Goal: Navigation & Orientation: Find specific page/section

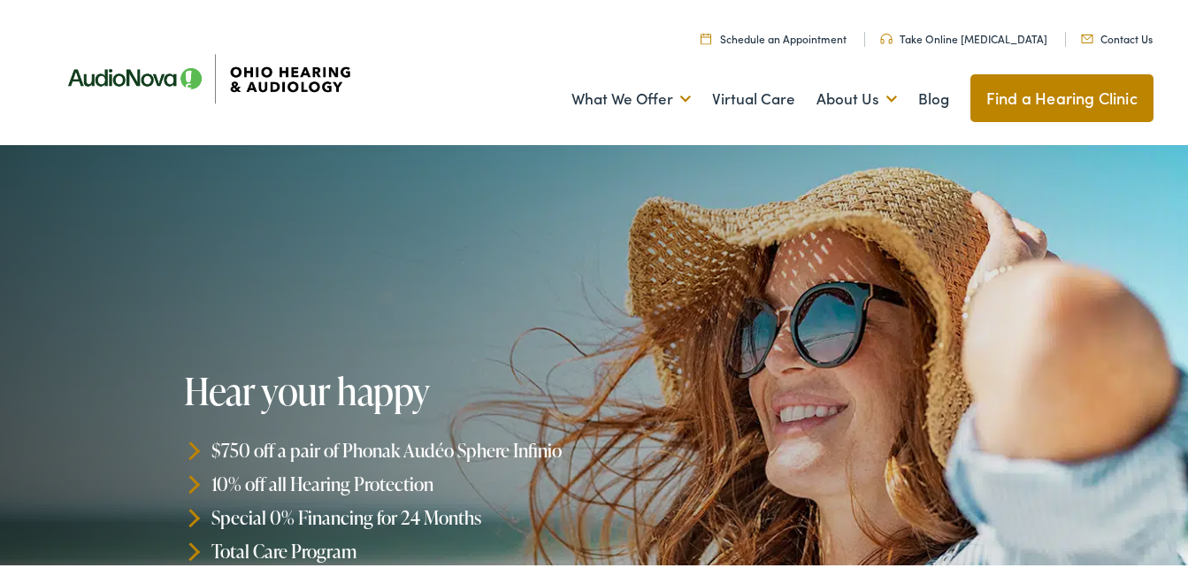
click at [1112, 37] on link "Contact Us" at bounding box center [1117, 34] width 72 height 15
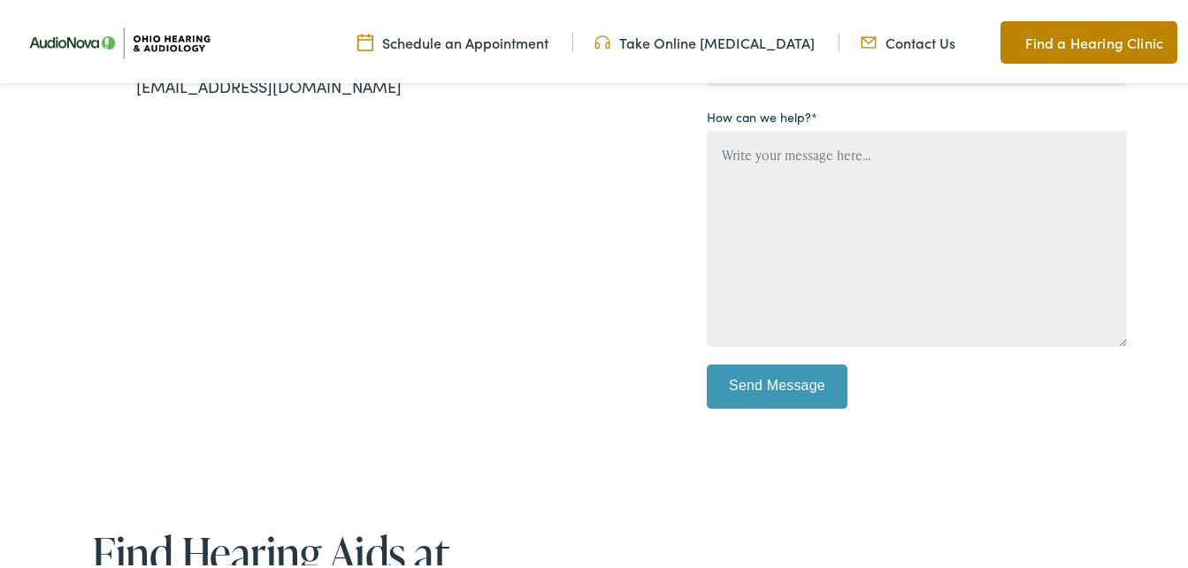
scroll to position [531, 0]
click at [1050, 29] on link "Find a Hearing Clinic" at bounding box center [1089, 39] width 177 height 42
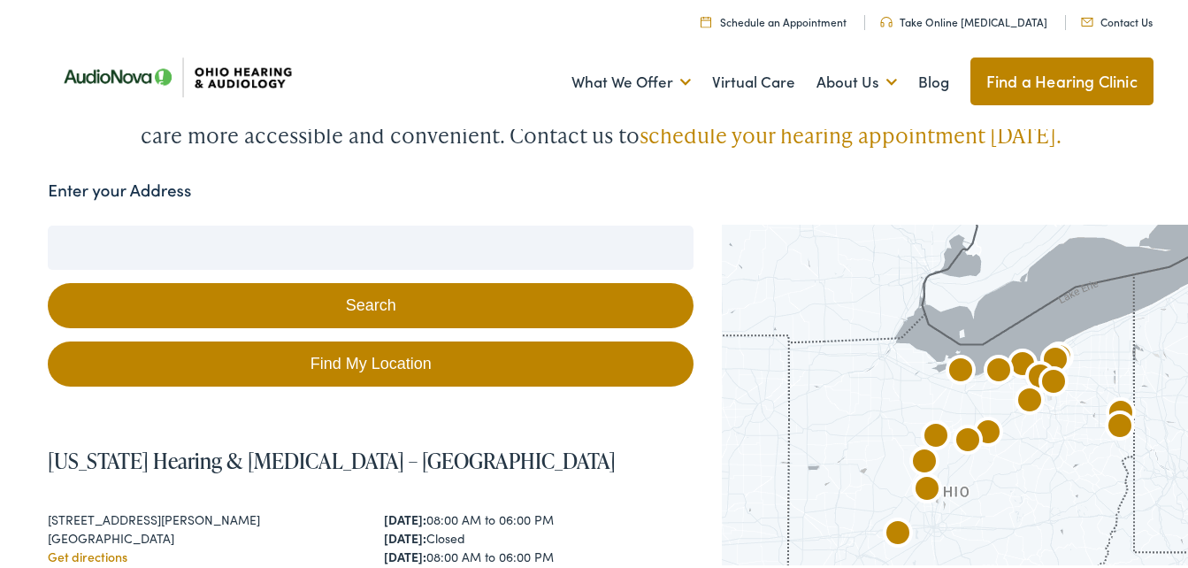
click at [100, 241] on input "Enter your Address" at bounding box center [371, 244] width 646 height 44
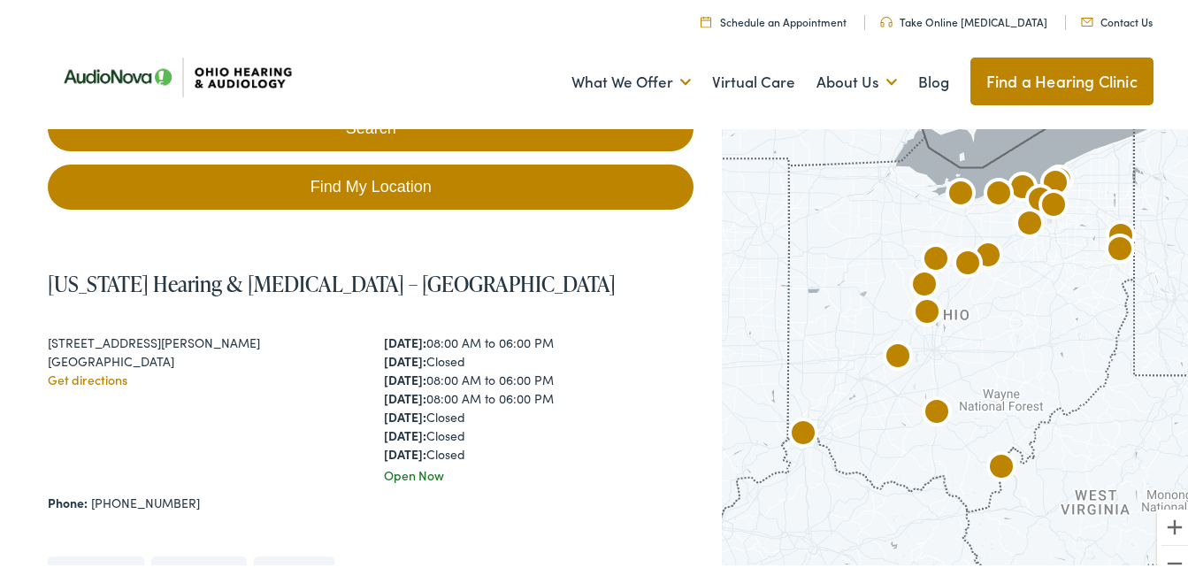
scroll to position [265, 0]
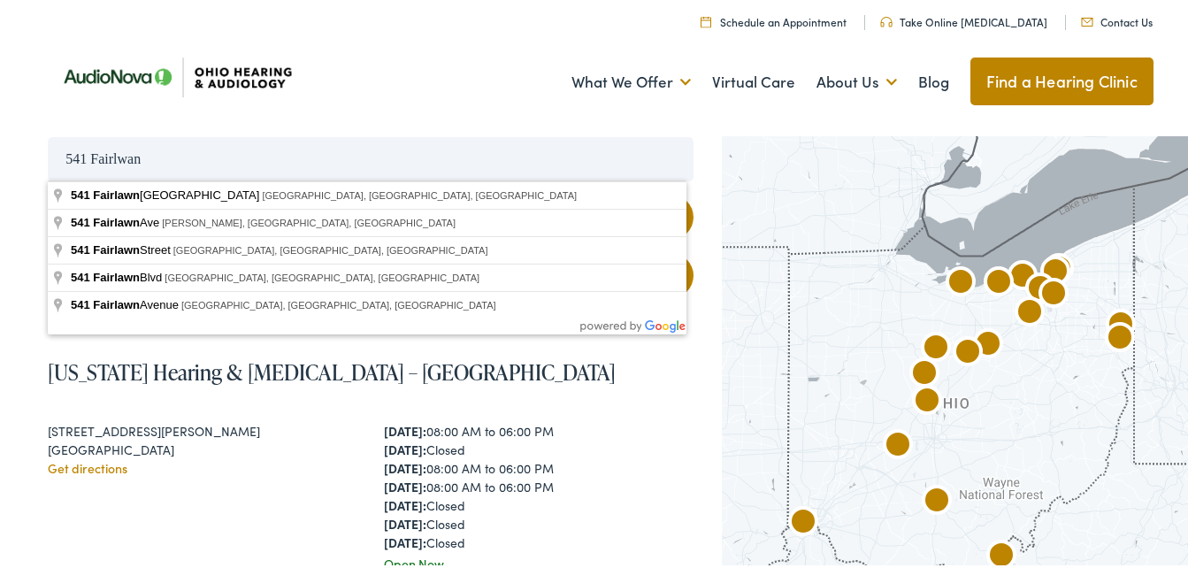
type input "541 Fairlawn Street, Smithville, OH, USA"
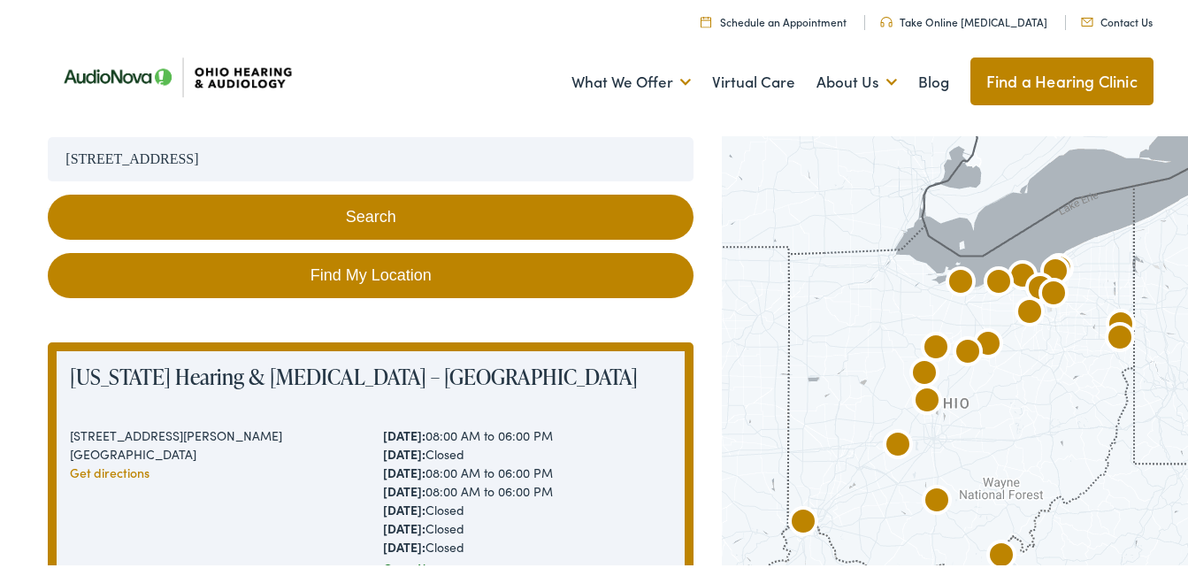
click at [233, 205] on button "Search" at bounding box center [371, 213] width 646 height 45
click at [335, 209] on button "Search" at bounding box center [371, 213] width 646 height 45
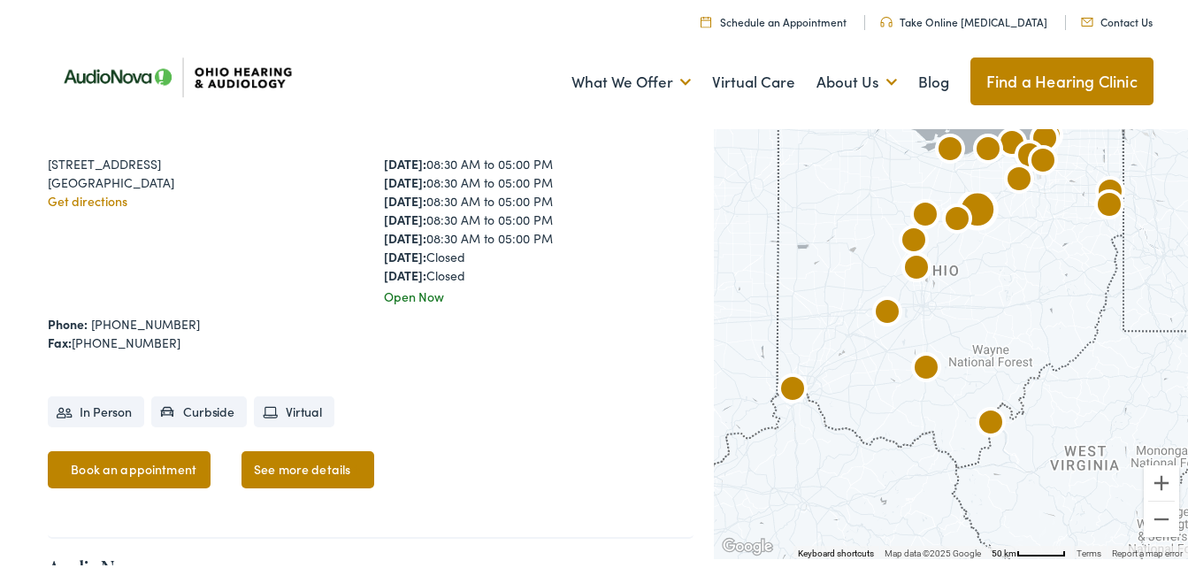
scroll to position [973, 0]
